Goal: Find specific page/section: Find specific page/section

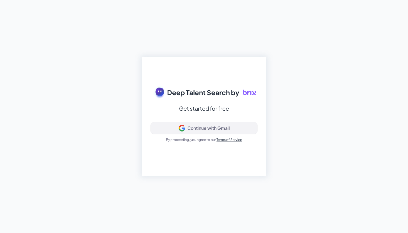
click at [218, 128] on div "Continue with Gmail" at bounding box center [208, 128] width 42 height 6
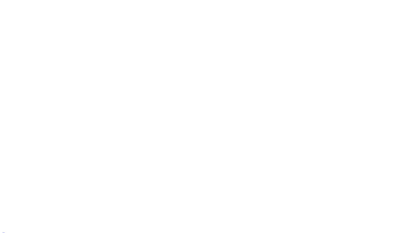
scroll to position [83, 0]
